Goal: Task Accomplishment & Management: Complete application form

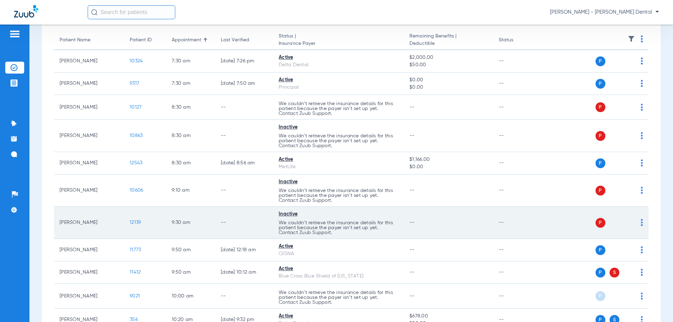
scroll to position [70, 0]
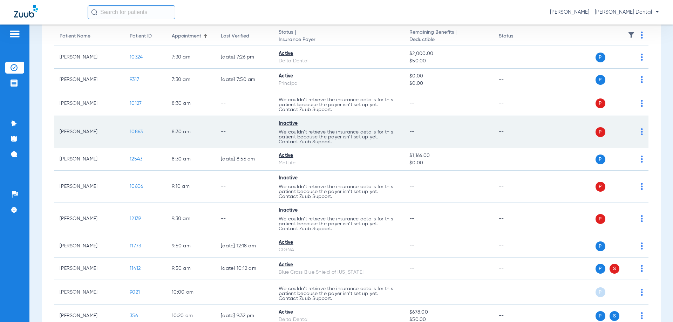
click at [140, 131] on span "10863" at bounding box center [136, 131] width 13 height 5
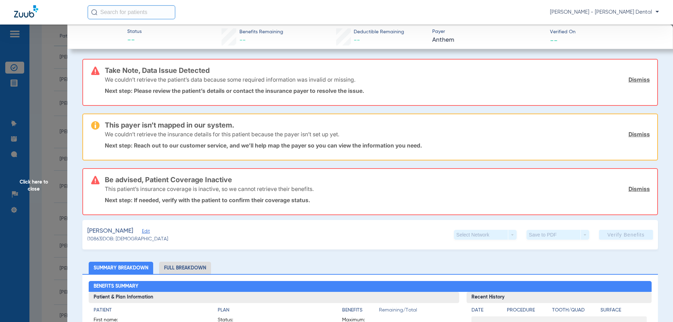
click at [642, 78] on link "Dismiss" at bounding box center [638, 79] width 21 height 7
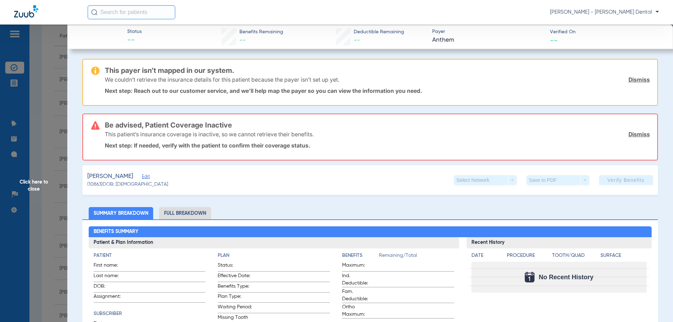
click at [636, 80] on link "Dismiss" at bounding box center [638, 79] width 21 height 7
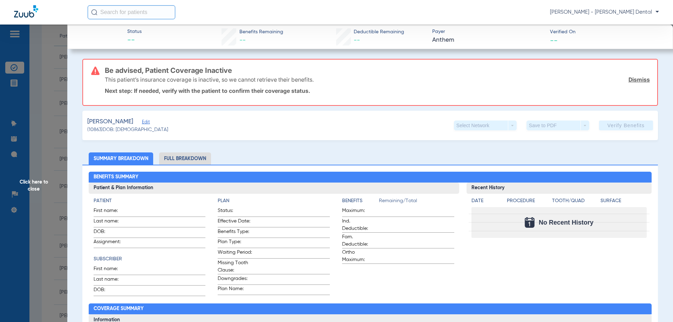
click at [633, 77] on link "Dismiss" at bounding box center [638, 79] width 21 height 7
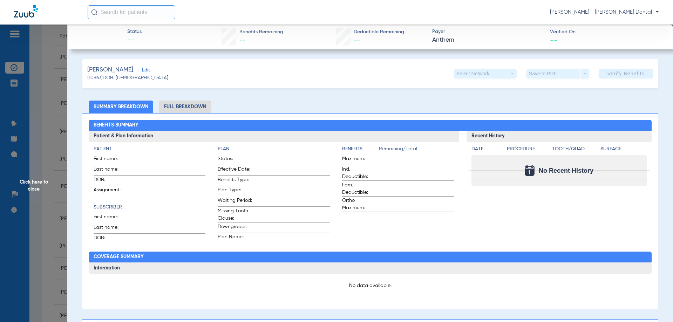
click at [12, 64] on span "Click here to close" at bounding box center [33, 186] width 67 height 322
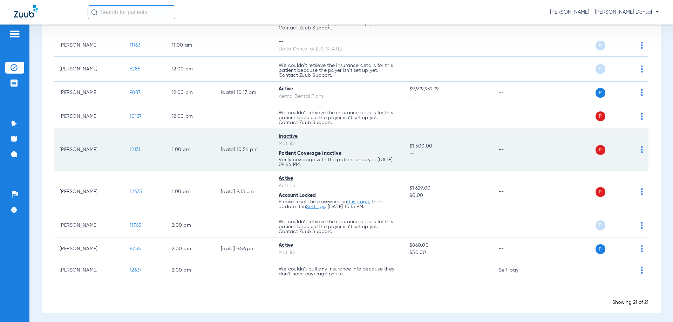
scroll to position [398, 0]
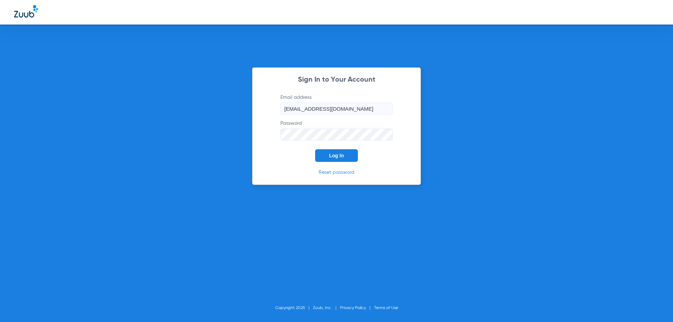
click at [342, 156] on span "Log In" at bounding box center [336, 156] width 15 height 6
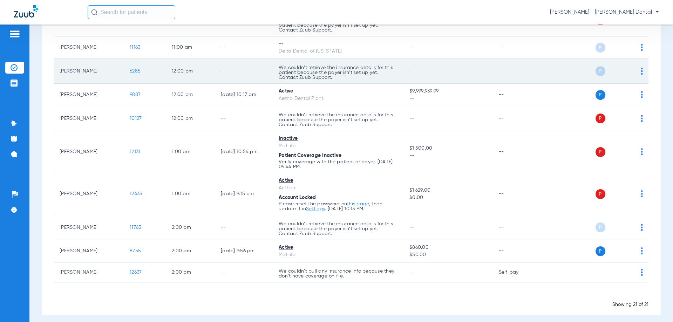
scroll to position [423, 0]
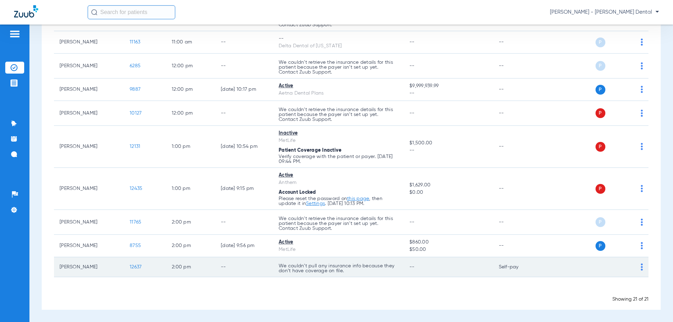
click at [136, 266] on span "12637" at bounding box center [136, 267] width 12 height 5
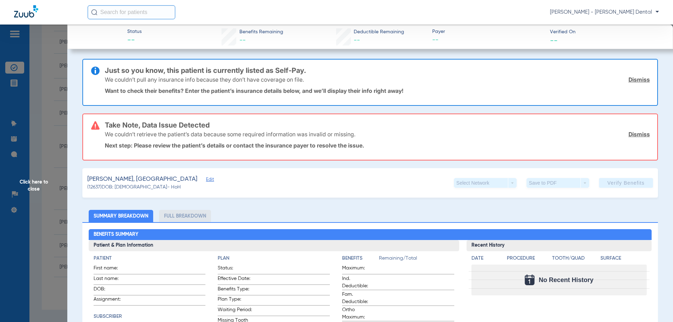
click at [629, 77] on link "Dismiss" at bounding box center [638, 79] width 21 height 7
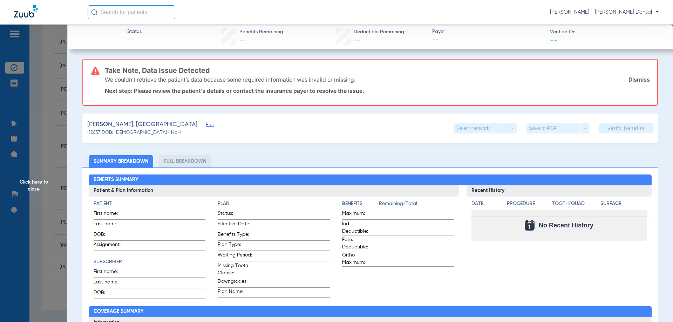
click at [631, 76] on link "Dismiss" at bounding box center [638, 79] width 21 height 7
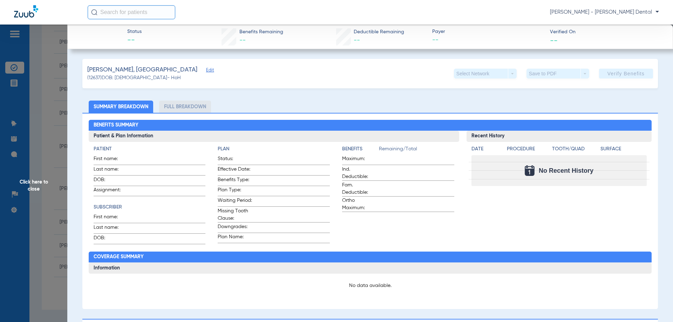
click at [206, 69] on span "Edit" at bounding box center [209, 71] width 6 height 7
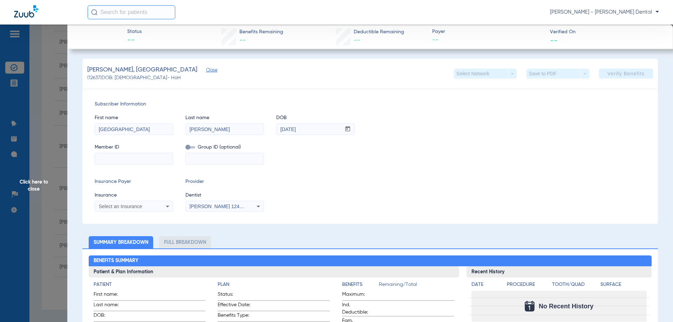
click at [117, 157] on input at bounding box center [134, 158] width 78 height 11
paste input "424558226"
type input "424558226"
click at [129, 205] on span "Select an Insurance" at bounding box center [120, 207] width 43 height 6
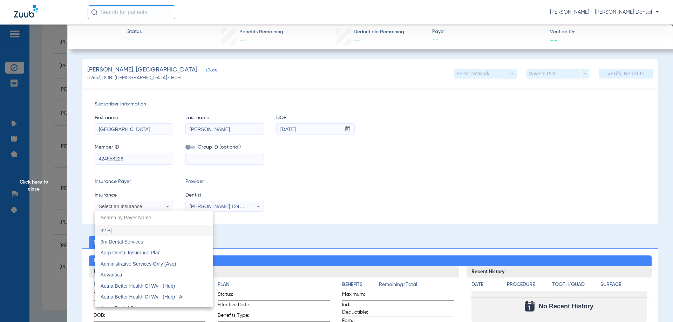
click at [119, 217] on input "dropdown search" at bounding box center [154, 218] width 118 height 14
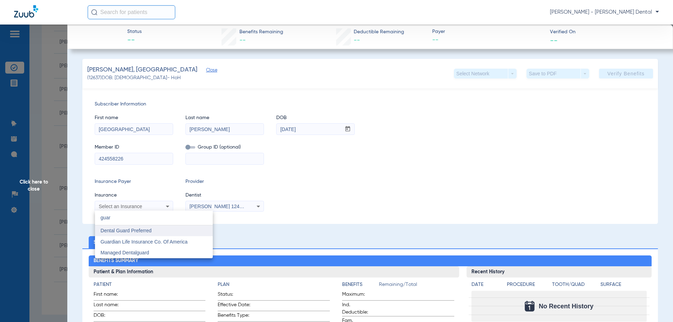
type input "guar"
click at [125, 229] on span "Dental Guard Preferred" at bounding box center [126, 231] width 51 height 6
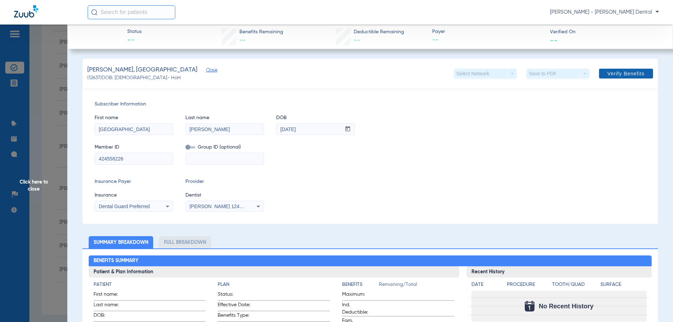
click at [616, 72] on span "Verify Benefits" at bounding box center [625, 74] width 37 height 6
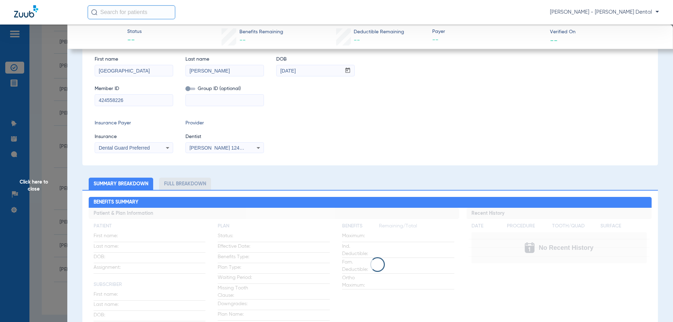
scroll to position [398, 0]
